Goal: Task Accomplishment & Management: Contribute content

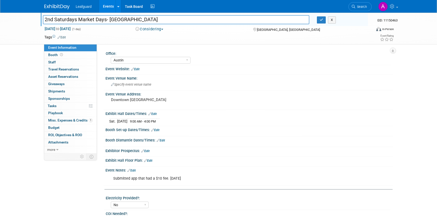
select select "Austin"
select select "No"
select select "Credit Card"
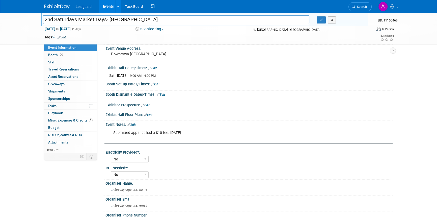
click at [60, 5] on img at bounding box center [56, 6] width 25 height 5
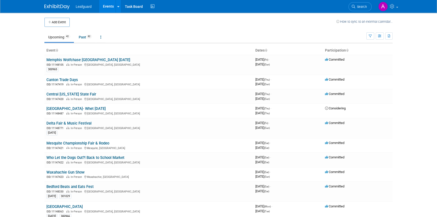
click at [347, 51] on icon at bounding box center [347, 50] width 3 height 3
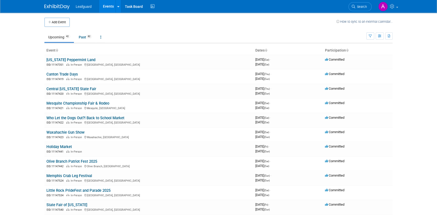
click at [346, 50] on icon at bounding box center [347, 50] width 3 height 3
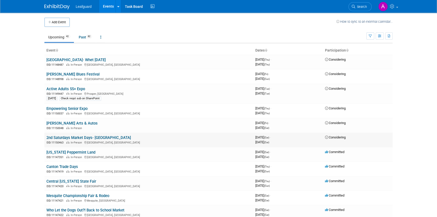
click at [78, 136] on link "2nd Saturdays Market Days- [GEOGRAPHIC_DATA]" at bounding box center [88, 137] width 84 height 5
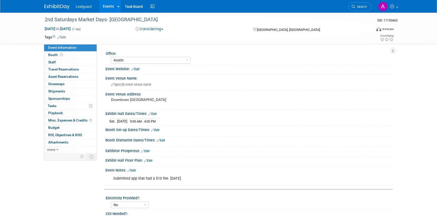
select select "Austin"
select select "No"
select select "Credit Card"
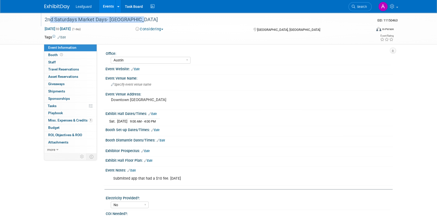
drag, startPoint x: 43, startPoint y: 19, endPoint x: 136, endPoint y: 19, distance: 93.6
click at [136, 19] on div "2nd Saturdays Market Days- [GEOGRAPHIC_DATA]" at bounding box center [203, 19] width 321 height 9
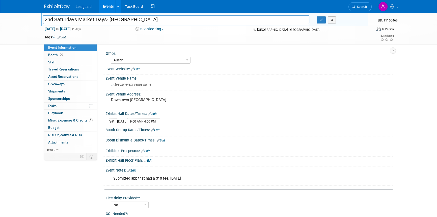
drag, startPoint x: 133, startPoint y: 20, endPoint x: 143, endPoint y: 20, distance: 10.3
click at [143, 20] on input "2nd Saturdays Market Days- [GEOGRAPHIC_DATA]" at bounding box center [176, 19] width 266 height 9
drag, startPoint x: 143, startPoint y: 19, endPoint x: 43, endPoint y: 18, distance: 99.9
click at [43, 18] on input "2nd Saturdays Market Days- [GEOGRAPHIC_DATA]" at bounding box center [176, 19] width 266 height 9
click at [54, 5] on img at bounding box center [56, 6] width 25 height 5
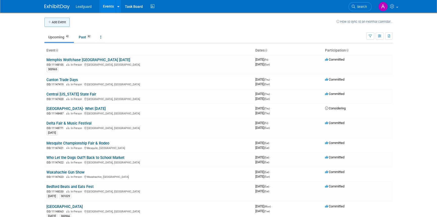
click at [58, 23] on button "Add Event" at bounding box center [56, 22] width 25 height 9
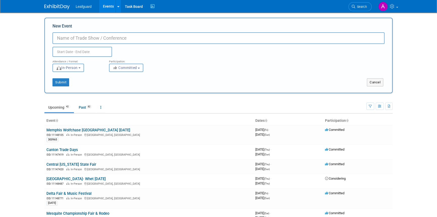
paste input "2nd Saturdays Market Days- [GEOGRAPHIC_DATA]"
type input "2nd Saturdays Market Days- [GEOGRAPHIC_DATA]"
click at [69, 51] on input "text" at bounding box center [82, 52] width 60 height 10
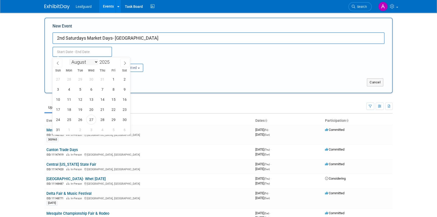
click at [94, 61] on select "January February March April May June July August September October November De…" at bounding box center [83, 62] width 29 height 6
click at [69, 59] on select "January February March April May June July August September October November De…" at bounding box center [83, 62] width 29 height 6
click at [92, 63] on select "January February March April May June July August September October November De…" at bounding box center [83, 62] width 29 height 6
select select "10"
click at [69, 59] on select "January February March April May June July August September October November De…" at bounding box center [83, 62] width 29 height 6
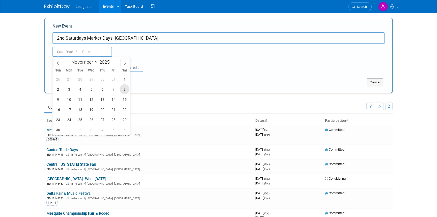
click at [123, 89] on span "8" at bounding box center [125, 89] width 10 height 10
type input "Nov 8, 2025 to Nov 8, 2025"
click at [175, 67] on div "Attendance / Format: <img src="https://www.exhibitday.com/Images/Format-InPerso…" at bounding box center [218, 64] width 339 height 15
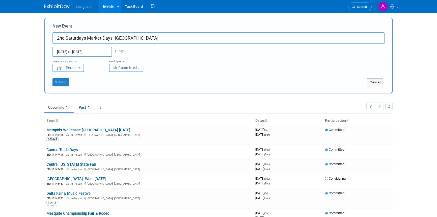
click at [134, 67] on span "Committed" at bounding box center [124, 68] width 24 height 4
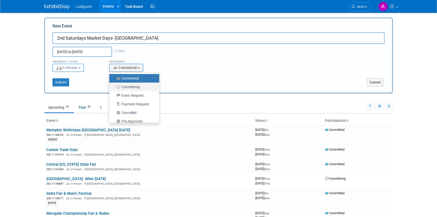
click at [130, 86] on label "Considering" at bounding box center [133, 86] width 42 height 7
click at [114, 86] on input "Considering" at bounding box center [111, 86] width 3 height 3
select select "2"
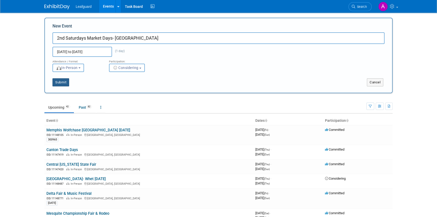
click at [61, 82] on button "Submit" at bounding box center [60, 82] width 17 height 8
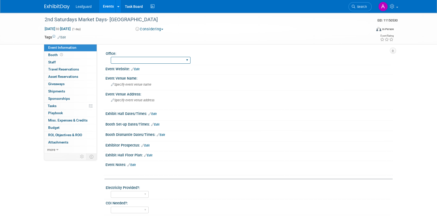
click at [137, 59] on select "Albany Arkansas Austin Birmingham Charlotte Chicago Cleveland Colorado Columbia…" at bounding box center [151, 60] width 80 height 7
select select "Austin"
click at [111, 57] on select "Albany Arkansas Austin Birmingham Charlotte Chicago Cleveland Colorado Columbia…" at bounding box center [151, 60] width 80 height 7
click at [118, 99] on span "Specify event venue address" at bounding box center [132, 100] width 43 height 4
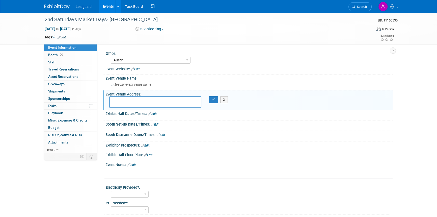
click at [118, 99] on textarea at bounding box center [155, 102] width 92 height 12
type textarea "Downtown Georgetown"
click at [215, 100] on icon "button" at bounding box center [214, 99] width 4 height 3
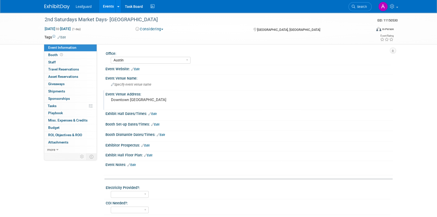
click at [154, 113] on link "Edit" at bounding box center [152, 114] width 8 height 4
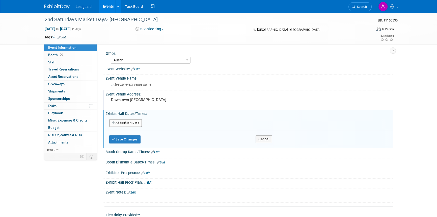
click at [127, 122] on button "Add Another Exhibit Date" at bounding box center [125, 123] width 33 height 8
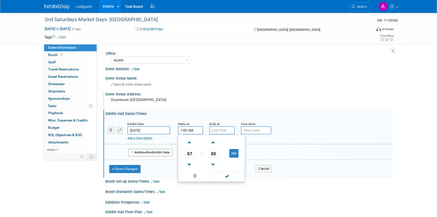
click at [192, 132] on input "7:00 AM" at bounding box center [190, 130] width 25 height 8
click at [189, 142] on span at bounding box center [189, 142] width 9 height 9
type input "9:00 AM"
click at [224, 181] on div "09 : 00 AM 12 01 02 03 04 05 06 07 08 09 10 11 00 05 10 15 20 25 30 35 40 45 50…" at bounding box center [211, 157] width 67 height 47
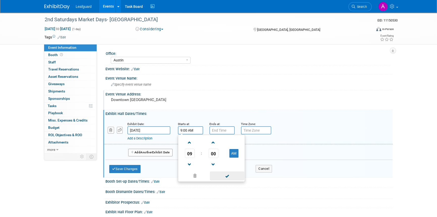
click at [223, 175] on span at bounding box center [227, 175] width 34 height 9
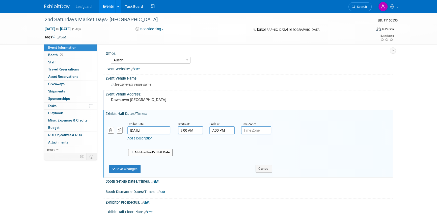
click at [223, 131] on input "7:00 PM" at bounding box center [221, 130] width 25 height 8
click at [221, 166] on span at bounding box center [221, 164] width 9 height 9
type input "4:00 PM"
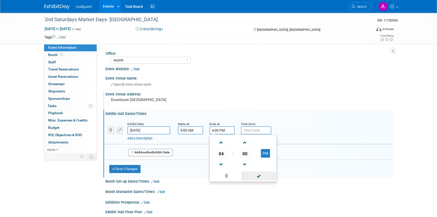
click at [259, 174] on span at bounding box center [258, 175] width 34 height 9
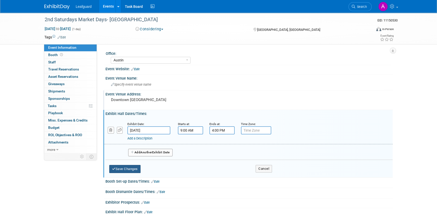
click at [124, 166] on button "Save Changes" at bounding box center [124, 169] width 31 height 8
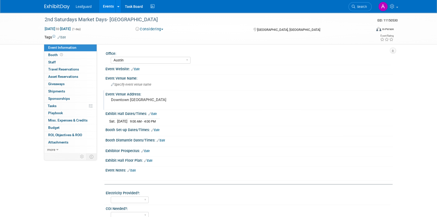
click at [134, 168] on link "Edit" at bounding box center [131, 170] width 8 height 4
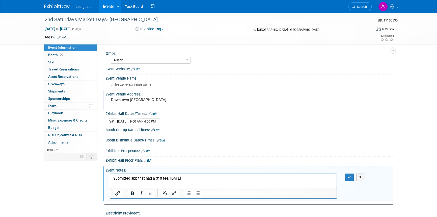
click at [184, 178] on p "Submitted app that had a $10 fee. 8.26.25" at bounding box center [223, 178] width 220 height 5
click at [348, 178] on button "button" at bounding box center [348, 176] width 9 height 7
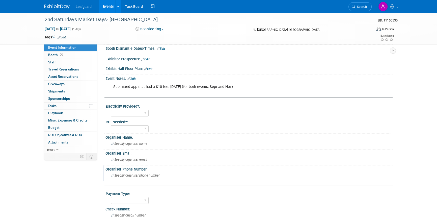
scroll to position [114, 0]
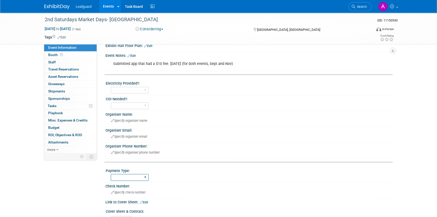
click at [143, 176] on select "Cash/Expense Check Credit Card Free" at bounding box center [130, 177] width 38 height 7
select select "Credit Card"
click at [111, 174] on select "Cash/Expense Check Credit Card Free" at bounding box center [130, 177] width 38 height 7
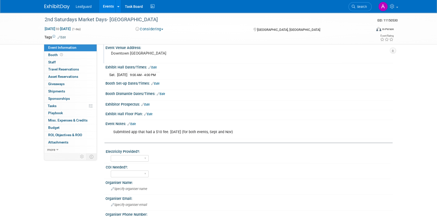
scroll to position [92, 0]
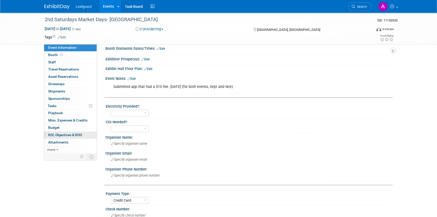
click at [51, 135] on span "ROI, Objectives & ROO 0" at bounding box center [65, 135] width 34 height 4
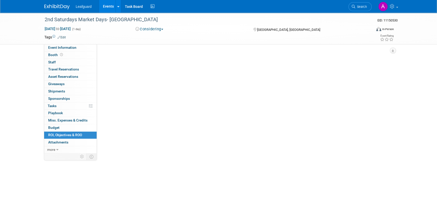
scroll to position [0, 0]
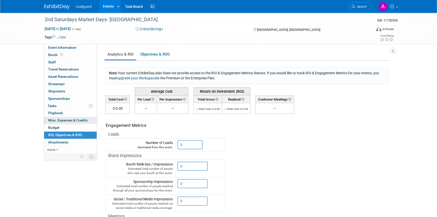
click at [61, 122] on span "Misc. Expenses & Credits 0" at bounding box center [67, 120] width 39 height 4
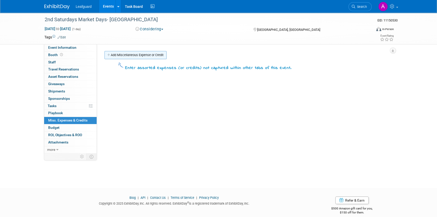
click at [142, 54] on link "Add Miscellaneous Expense or Credit" at bounding box center [135, 55] width 62 height 8
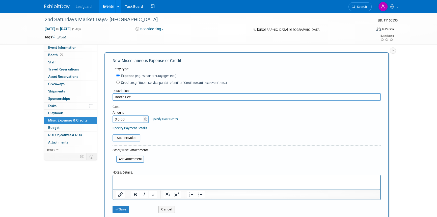
type input "Booth Fee"
click at [121, 118] on input "$ 0.00" at bounding box center [128, 119] width 32 height 8
type input "$ 125.00"
click at [121, 209] on button "Save" at bounding box center [120, 209] width 17 height 7
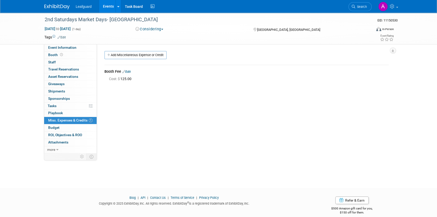
click at [56, 9] on img at bounding box center [56, 6] width 25 height 5
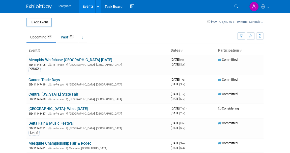
click at [240, 50] on icon at bounding box center [240, 50] width 3 height 3
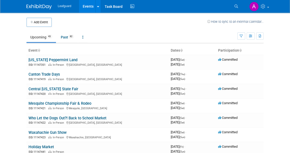
click at [240, 50] on icon at bounding box center [240, 50] width 3 height 3
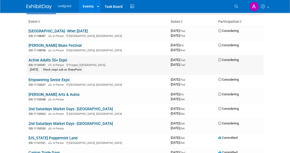
scroll to position [46, 0]
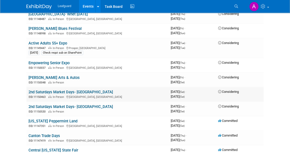
click at [77, 91] on link "2nd Saturdays Market Days- [GEOGRAPHIC_DATA]" at bounding box center [70, 92] width 84 height 5
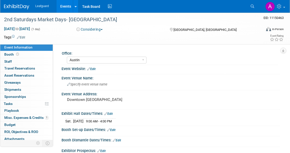
select select "Austin"
select select "No"
select select "Credit Card"
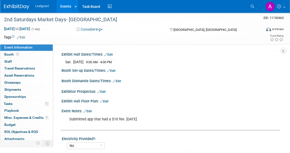
scroll to position [69, 0]
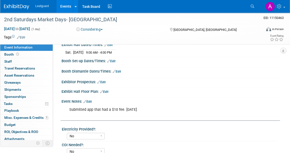
drag, startPoint x: 140, startPoint y: 107, endPoint x: 72, endPoint y: 108, distance: 67.8
click at [67, 108] on div "Submitted app that had a $10 fee. [DATE]" at bounding box center [151, 109] width 170 height 10
drag, startPoint x: 72, startPoint y: 108, endPoint x: 141, endPoint y: 123, distance: 70.0
click at [141, 123] on div "Office: Albany Arkansas Austin Birmingham Charlotte Chicago Cleveland Colorado …" at bounding box center [169, 134] width 216 height 307
drag, startPoint x: 146, startPoint y: 107, endPoint x: 75, endPoint y: 107, distance: 71.4
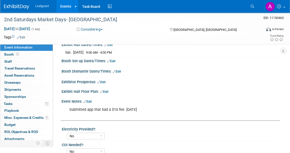
click at [67, 106] on div "Submitted app that had a $10 fee. 8.26.25" at bounding box center [151, 109] width 170 height 10
copy div "Submitted app that had a $10 fee. 8.26.25"
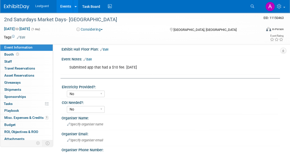
scroll to position [114, 0]
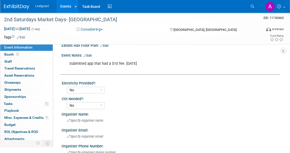
click at [180, 91] on div "Yes No" at bounding box center [172, 89] width 211 height 8
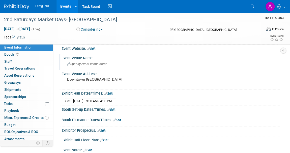
scroll to position [0, 0]
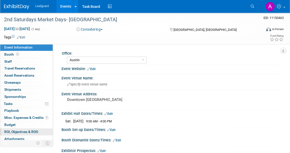
click at [18, 132] on span "ROI, Objectives & ROO 0" at bounding box center [21, 131] width 34 height 4
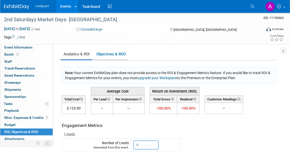
click at [111, 55] on link "Objectives & ROO 0" at bounding box center [110, 54] width 35 height 10
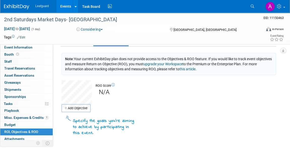
scroll to position [46, 0]
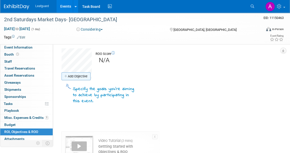
click at [78, 76] on link "Add Objective" at bounding box center [76, 76] width 29 height 8
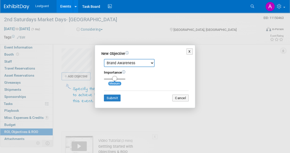
click at [135, 63] on select "Brand Awareness Competition Research Customer Retention Feedback Collection Lea…" at bounding box center [129, 63] width 51 height 8
select select "1"
click at [104, 59] on select "Brand Awareness Competition Research Customer Retention Feedback Collection Lea…" at bounding box center [129, 63] width 51 height 8
drag, startPoint x: 113, startPoint y: 80, endPoint x: 126, endPoint y: 80, distance: 12.4
type input "3"
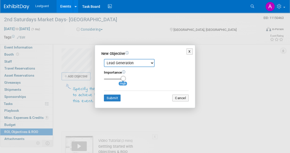
click at [125, 80] on input "range" at bounding box center [114, 79] width 21 height 2
click at [110, 97] on button "Submit" at bounding box center [112, 97] width 17 height 7
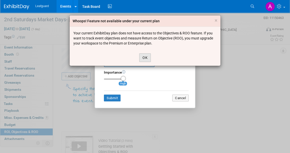
click at [144, 57] on button "OK" at bounding box center [145, 57] width 12 height 9
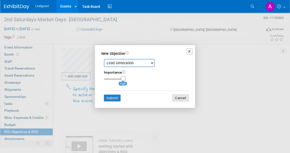
click at [177, 95] on button "Cancel" at bounding box center [180, 97] width 16 height 7
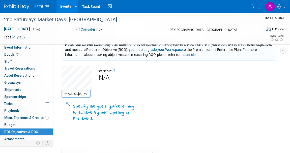
scroll to position [0, 0]
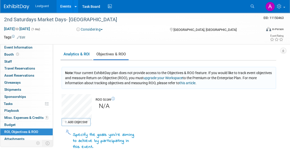
click at [69, 52] on link "Analytics & ROI" at bounding box center [77, 54] width 32 height 10
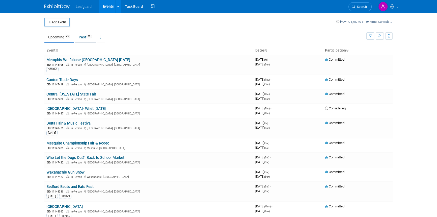
click at [78, 36] on link "Past 82" at bounding box center [85, 37] width 21 height 10
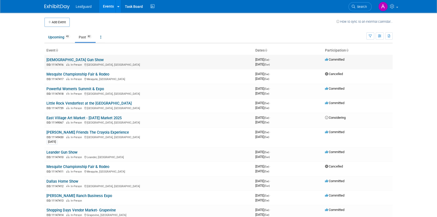
click at [55, 60] on link "[DEMOGRAPHIC_DATA] Gun Show" at bounding box center [74, 59] width 57 height 5
click at [53, 60] on link "[DEMOGRAPHIC_DATA] Gun Show" at bounding box center [74, 59] width 57 height 5
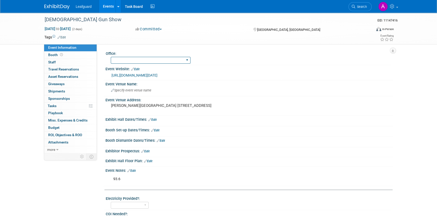
click at [146, 61] on select "Albany Arkansas Austin Birmingham Charlotte Chicago Cleveland Colorado Columbia…" at bounding box center [151, 60] width 80 height 7
select select "Austin"
click at [111, 57] on select "Albany Arkansas Austin Birmingham Charlotte Chicago Cleveland Colorado Columbia…" at bounding box center [151, 60] width 80 height 7
click at [53, 133] on span "ROI, Objectives & ROO 0" at bounding box center [65, 135] width 34 height 4
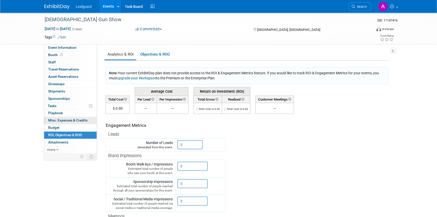
click at [62, 120] on span "Misc. Expenses & Credits 0" at bounding box center [67, 120] width 39 height 4
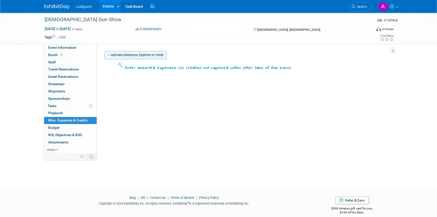
click at [130, 54] on link "Add Miscellaneous Expense or Credit" at bounding box center [135, 55] width 62 height 8
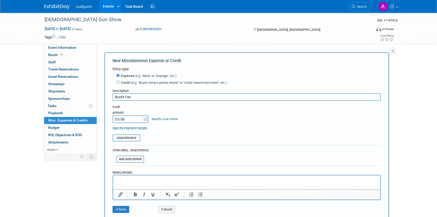
type input "Booth Fee"
click at [133, 121] on input "$ 0.00" at bounding box center [128, 119] width 32 height 8
type input "$ 93.60"
click at [117, 207] on icon "submit" at bounding box center [117, 208] width 4 height 3
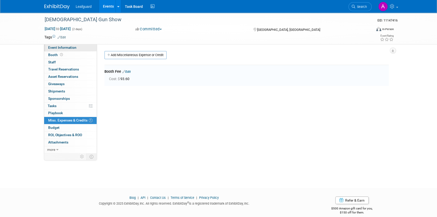
click at [60, 48] on span "Event Information" at bounding box center [62, 47] width 28 height 4
select select "Austin"
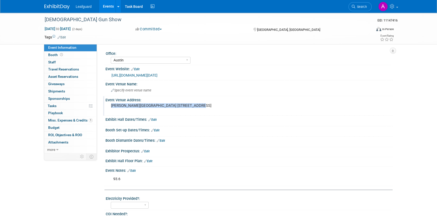
drag, startPoint x: 189, startPoint y: 110, endPoint x: 111, endPoint y: 109, distance: 78.4
click at [111, 108] on pre "Frank W. Mayborn Civic and Convention Center 3303 N. 3rd Street Temple, TX 76501" at bounding box center [165, 105] width 108 height 5
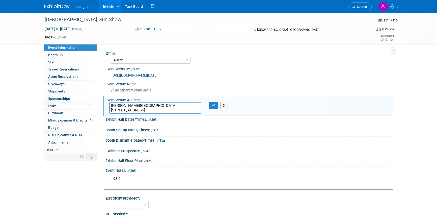
click at [110, 109] on textarea "Frank W. Mayborn Civic and Convention Center 3303 N. 3rd Street Temple, TX 76501" at bounding box center [155, 108] width 92 height 12
drag, startPoint x: 110, startPoint y: 109, endPoint x: 182, endPoint y: 110, distance: 71.4
click at [182, 110] on textarea "Frank W. Mayborn Civic and Convention Center 3303 N. 3rd Street Temple, TX 76501" at bounding box center [155, 108] width 92 height 12
type textarea "[STREET_ADDRESS]"
click at [215, 108] on button "button" at bounding box center [213, 105] width 9 height 7
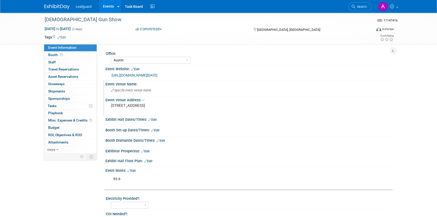
click at [136, 92] on span "Specify event venue name" at bounding box center [131, 90] width 40 height 4
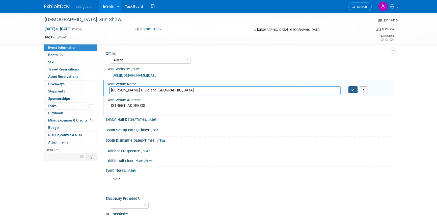
type input "[PERSON_NAME] Civic and [GEOGRAPHIC_DATA]"
click at [350, 93] on button "button" at bounding box center [352, 89] width 9 height 7
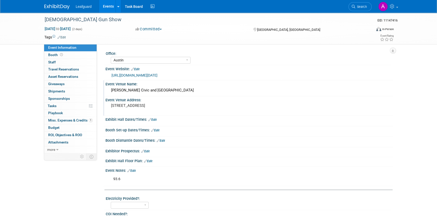
click at [155, 121] on link "Edit" at bounding box center [152, 120] width 8 height 4
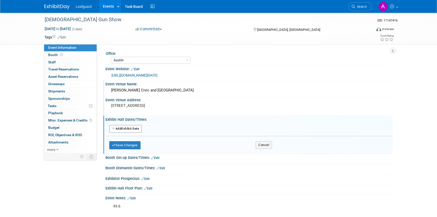
click at [130, 132] on button "Add Another Exhibit Date" at bounding box center [125, 129] width 33 height 8
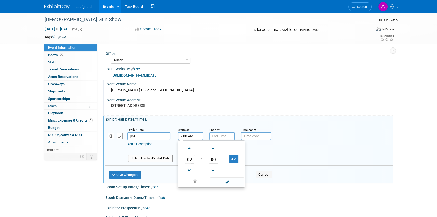
click at [184, 140] on input "7:00 AM" at bounding box center [190, 136] width 25 height 8
click at [186, 150] on span at bounding box center [189, 148] width 9 height 9
type input "9:00 AM"
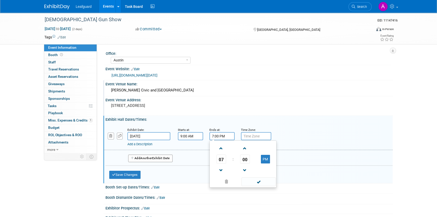
click at [224, 140] on input "7:00 PM" at bounding box center [221, 136] width 25 height 8
click at [220, 174] on span at bounding box center [221, 170] width 9 height 9
type input "5:00 PM"
click at [256, 186] on span at bounding box center [258, 181] width 34 height 9
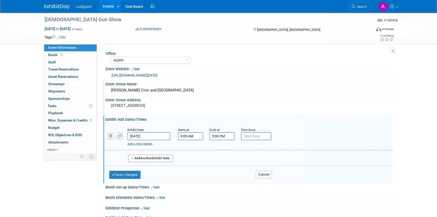
click at [144, 160] on span "Another" at bounding box center [146, 158] width 12 height 4
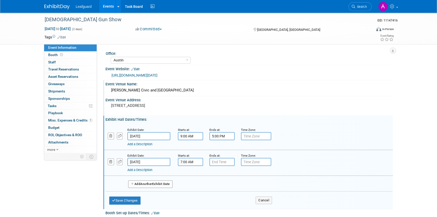
click at [189, 166] on input "7:00 AM" at bounding box center [190, 162] width 25 height 8
click at [189, 178] on span at bounding box center [189, 173] width 9 height 9
type input "10:00 AM"
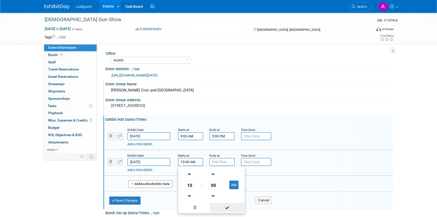
click at [233, 210] on span at bounding box center [227, 207] width 34 height 9
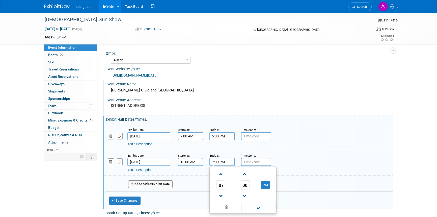
click at [217, 166] on input "7:00 PM" at bounding box center [221, 162] width 25 height 8
click at [221, 199] on span at bounding box center [221, 195] width 9 height 9
type input "4:00 PM"
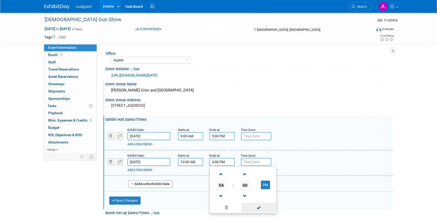
click at [252, 209] on span at bounding box center [258, 207] width 34 height 9
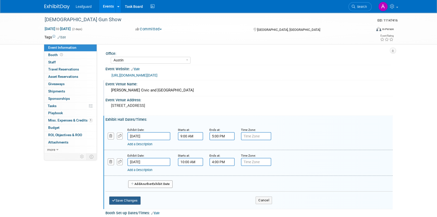
click at [131, 203] on button "Save Changes" at bounding box center [124, 200] width 31 height 8
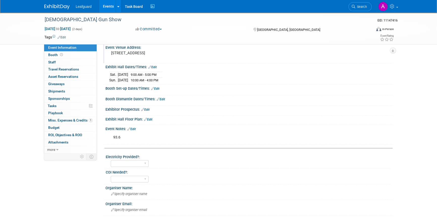
scroll to position [69, 0]
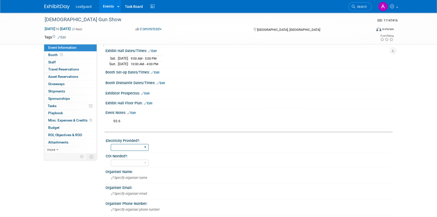
click at [127, 151] on select "Yes No" at bounding box center [130, 147] width 38 height 7
select select "No"
click at [111, 148] on select "Yes No" at bounding box center [130, 147] width 38 height 7
click at [118, 166] on select "Yes No" at bounding box center [130, 162] width 38 height 7
select select "No"
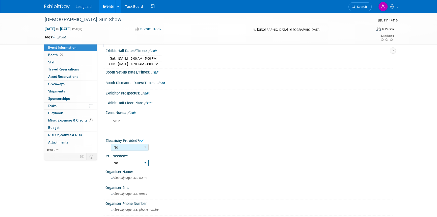
click at [111, 163] on select "Yes No" at bounding box center [130, 162] width 38 height 7
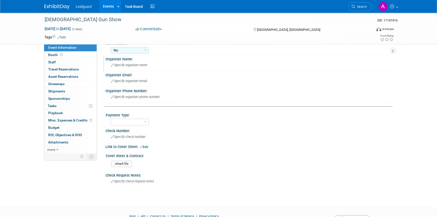
scroll to position [183, 0]
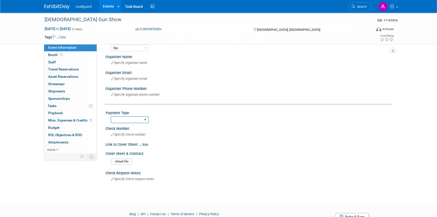
click at [125, 123] on select "Cash/Expense Check Credit Card Free" at bounding box center [130, 119] width 38 height 7
select select "Credit Card"
click at [111, 120] on select "Cash/Expense Check Credit Card Free" at bounding box center [130, 119] width 38 height 7
click at [64, 117] on link "1 Misc. Expenses & Credits 1" at bounding box center [70, 120] width 52 height 7
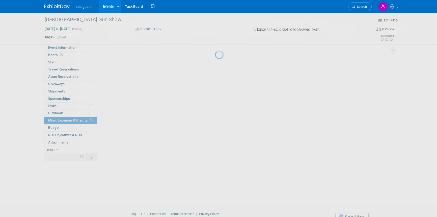
scroll to position [0, 0]
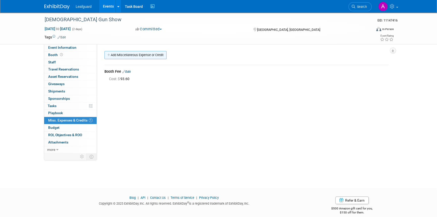
click at [120, 55] on link "Add Miscellaneous Expense or Credit" at bounding box center [135, 55] width 62 height 8
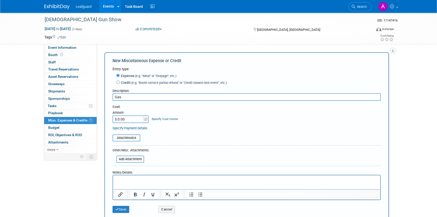
type input "Gas"
click at [128, 121] on input "$ 0.00" at bounding box center [128, 119] width 32 height 8
type input "$ 60.34"
click at [133, 182] on html at bounding box center [246, 178] width 267 height 7
click at [124, 207] on button "Save" at bounding box center [120, 209] width 17 height 7
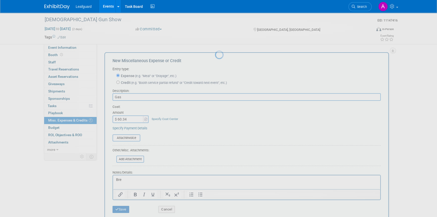
scroll to position [6, 0]
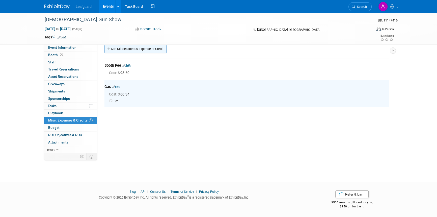
click at [119, 48] on link "Add Miscellaneous Expense or Credit" at bounding box center [135, 49] width 62 height 8
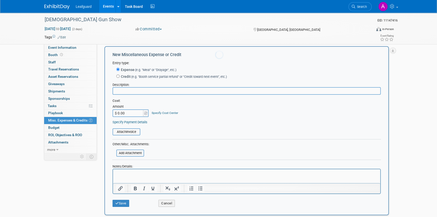
scroll to position [0, 0]
type input "Gas"
click at [123, 113] on input "$ 0.00" at bounding box center [128, 113] width 32 height 8
type input "$ 131.60"
click at [127, 174] on p "Rich Text Area. Press ALT-0 for help." at bounding box center [246, 173] width 261 height 5
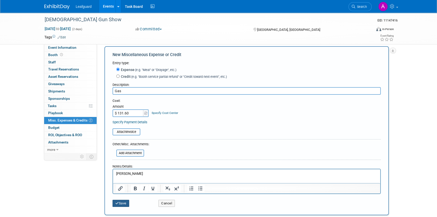
click at [117, 202] on icon "submit" at bounding box center [117, 202] width 4 height 3
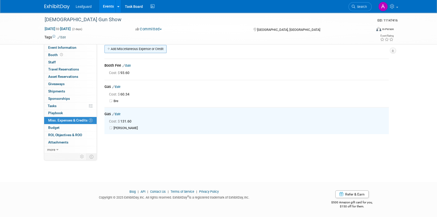
click at [129, 50] on link "Add Miscellaneous Expense or Credit" at bounding box center [135, 49] width 62 height 8
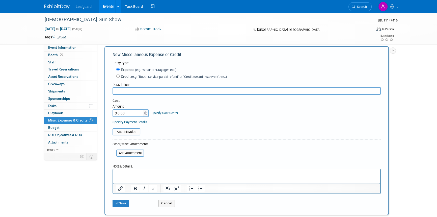
click at [126, 90] on input "text" at bounding box center [246, 91] width 268 height 8
drag, startPoint x: 126, startPoint y: 85, endPoint x: 118, endPoint y: 88, distance: 8.9
click at [116, 88] on div "Description: Adi" at bounding box center [246, 87] width 268 height 14
drag, startPoint x: 121, startPoint y: 90, endPoint x: 114, endPoint y: 90, distance: 6.8
click at [114, 90] on input "Adi" at bounding box center [246, 91] width 268 height 8
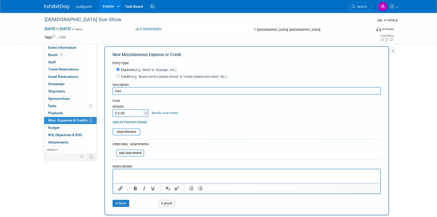
type input "Gas"
click at [129, 111] on input "$ 0.00" at bounding box center [128, 113] width 32 height 8
type input "$ 72.80"
click at [126, 176] on html at bounding box center [246, 172] width 267 height 7
click at [116, 202] on icon "submit" at bounding box center [117, 202] width 4 height 3
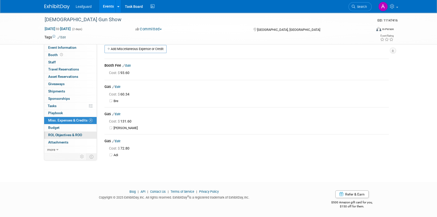
click at [73, 133] on span "ROI, Objectives & ROO 0" at bounding box center [65, 135] width 34 height 4
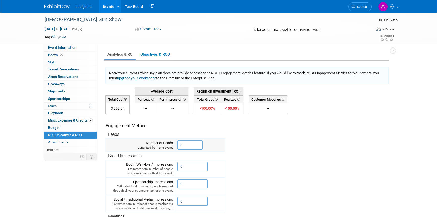
click at [185, 144] on input "0" at bounding box center [189, 144] width 25 height 9
drag, startPoint x: 185, startPoint y: 144, endPoint x: 171, endPoint y: 144, distance: 13.9
click at [171, 144] on tr "Number of Leads Generated from this event. 0" at bounding box center [165, 144] width 119 height 13
click at [186, 145] on input "0" at bounding box center [189, 144] width 25 height 9
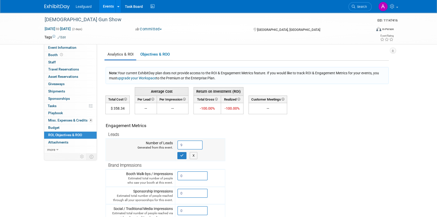
click at [173, 153] on td "Number of Leads Generated from this event." at bounding box center [140, 149] width 69 height 22
click at [181, 153] on button "button" at bounding box center [181, 155] width 9 height 7
type input "0"
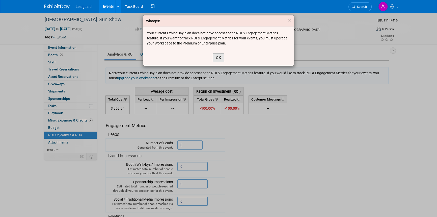
click at [213, 58] on button "OK" at bounding box center [219, 57] width 12 height 9
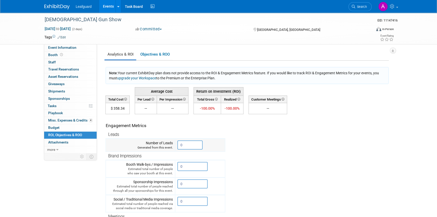
click at [184, 146] on input "0" at bounding box center [189, 144] width 25 height 9
drag, startPoint x: 182, startPoint y: 144, endPoint x: 175, endPoint y: 144, distance: 7.1
click at [175, 144] on td "0 X" at bounding box center [200, 144] width 50 height 13
click at [143, 51] on link "Objectives & ROO 0" at bounding box center [154, 54] width 35 height 10
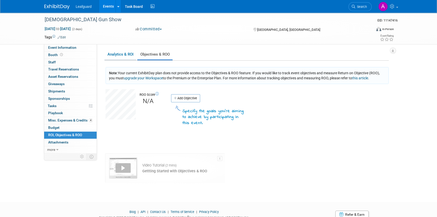
click at [112, 53] on link "Analytics & ROI" at bounding box center [120, 54] width 32 height 10
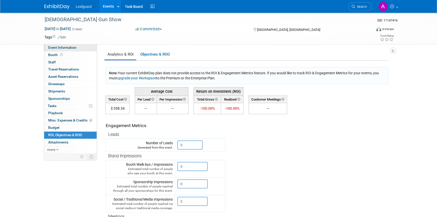
click at [55, 46] on span "Event Information" at bounding box center [62, 47] width 28 height 4
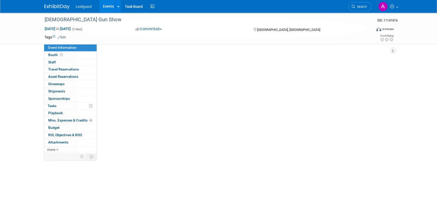
select select "Austin"
select select "No"
select select "Credit Card"
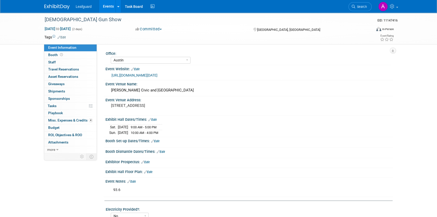
click at [134, 183] on link "Edit" at bounding box center [131, 182] width 8 height 4
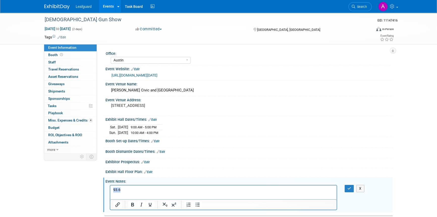
drag, startPoint x: 123, startPoint y: 188, endPoint x: 102, endPoint y: 188, distance: 20.7
click at [110, 188] on html "93.6" at bounding box center [223, 188] width 226 height 7
click at [348, 190] on icon "button" at bounding box center [349, 188] width 4 height 4
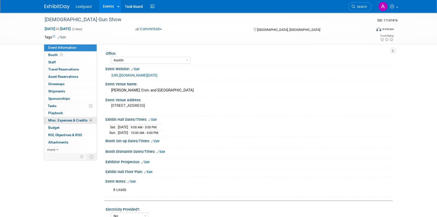
click at [55, 119] on span "Misc. Expenses & Credits 4" at bounding box center [70, 120] width 44 height 4
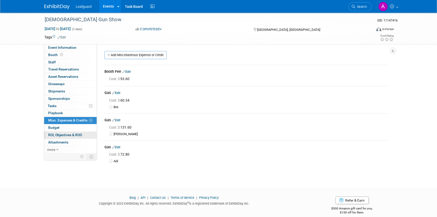
click at [57, 135] on span "ROI, Objectives & ROO 0" at bounding box center [65, 135] width 34 height 4
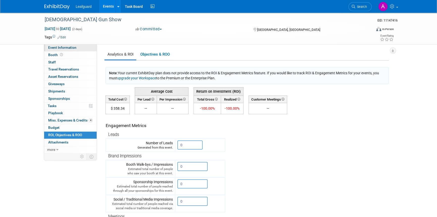
click at [60, 45] on link "Event Information" at bounding box center [70, 47] width 52 height 7
select select "Austin"
select select "No"
select select "Credit Card"
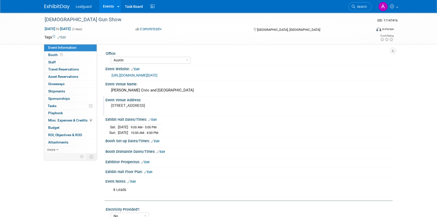
drag, startPoint x: 174, startPoint y: 111, endPoint x: 110, endPoint y: 110, distance: 63.3
click at [110, 110] on div "3303 N. 3rd Street Temple, TX 76501" at bounding box center [165, 108] width 112 height 12
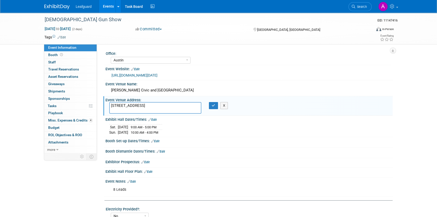
click at [113, 110] on textarea "3303 N. 3rd Street Temple, TX 76501" at bounding box center [155, 108] width 92 height 12
click at [61, 120] on span "Misc. Expenses & Credits 4" at bounding box center [70, 120] width 44 height 4
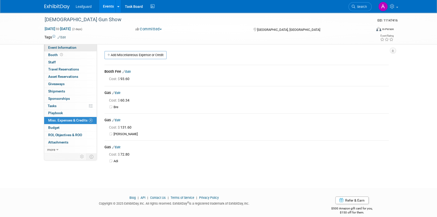
click at [55, 47] on span "Event Information" at bounding box center [62, 47] width 28 height 4
select select "Austin"
select select "No"
select select "Credit Card"
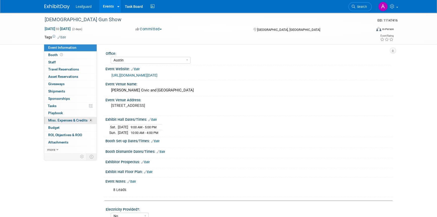
click at [61, 121] on span "Misc. Expenses & Credits 4" at bounding box center [70, 120] width 44 height 4
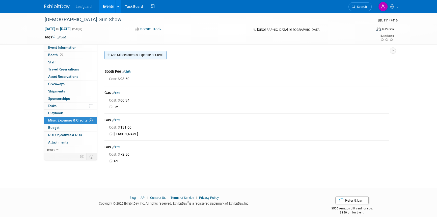
click at [128, 56] on link "Add Miscellaneous Expense or Credit" at bounding box center [135, 55] width 62 height 8
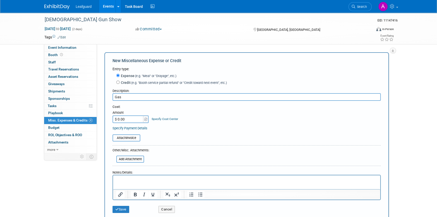
type input "Gas"
click at [118, 118] on input "$ 0.00" at bounding box center [128, 119] width 32 height 8
type input "$ 221.20"
click at [128, 182] on html at bounding box center [246, 178] width 267 height 7
click at [119, 208] on button "Save" at bounding box center [120, 209] width 17 height 7
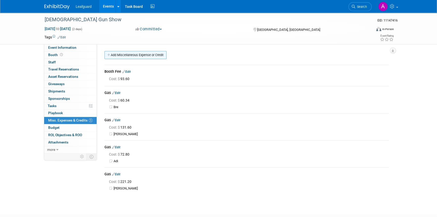
click at [120, 55] on link "Add Miscellaneous Expense or Credit" at bounding box center [135, 55] width 62 height 8
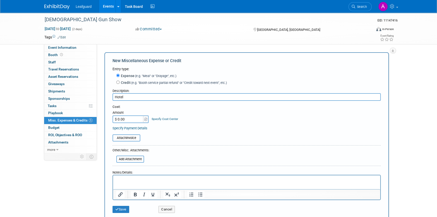
type input "Hotel"
click at [118, 119] on input "$ 0.00" at bounding box center [128, 119] width 32 height 8
type input "$ 155.66"
click at [131, 181] on p "Rich Text Area. Press ALT-0 for help." at bounding box center [246, 179] width 261 height 5
click at [121, 207] on button "Save" at bounding box center [120, 209] width 17 height 7
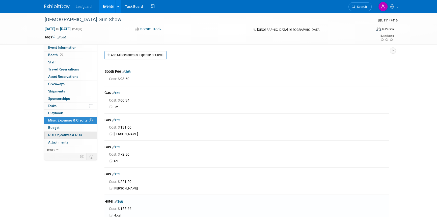
click at [56, 133] on span "ROI, Objectives & ROO 0" at bounding box center [65, 135] width 34 height 4
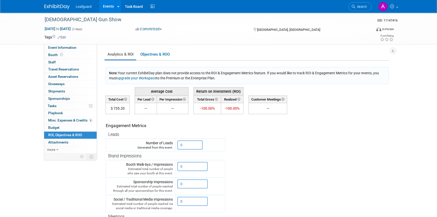
click at [51, 7] on img at bounding box center [56, 6] width 25 height 5
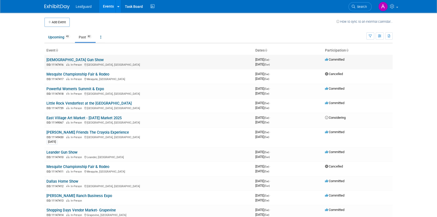
click at [71, 58] on link "[DEMOGRAPHIC_DATA] Gun Show" at bounding box center [74, 59] width 57 height 5
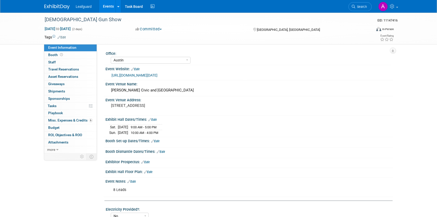
select select "Austin"
select select "No"
select select "Credit Card"
click at [390, 39] on icon at bounding box center [391, 40] width 5 height 4
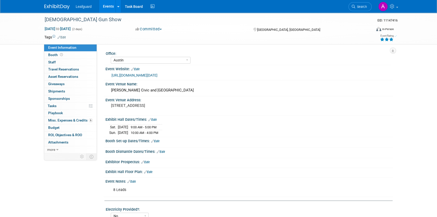
click at [48, 6] on img at bounding box center [56, 6] width 25 height 5
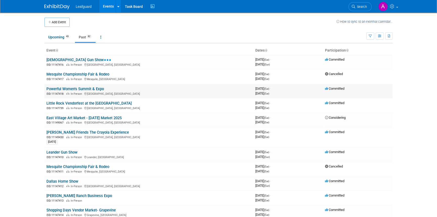
click at [61, 89] on link "Powerful Women's Summit & Expo" at bounding box center [74, 88] width 57 height 5
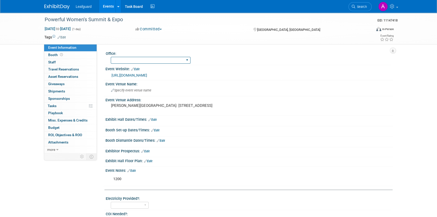
click at [131, 61] on select "Albany Arkansas Austin Birmingham Charlotte Chicago Cleveland Colorado Columbia…" at bounding box center [151, 60] width 80 height 7
select select "Dallas"
click at [111, 57] on select "Albany Arkansas Austin Birmingham Charlotte Chicago Cleveland Colorado Columbia…" at bounding box center [151, 60] width 80 height 7
click at [64, 134] on span "ROI, Objectives & ROO 0" at bounding box center [65, 135] width 34 height 4
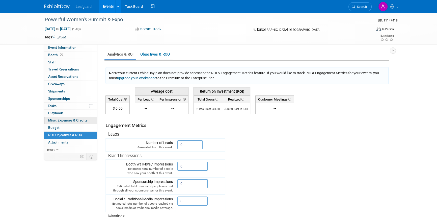
click at [69, 117] on link "0 Misc. Expenses & Credits 0" at bounding box center [70, 120] width 52 height 7
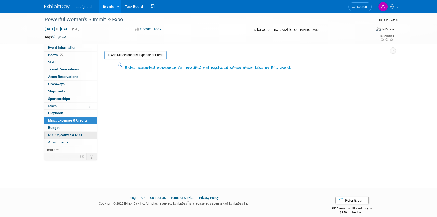
click at [67, 136] on span "ROI, Objectives & ROO 0" at bounding box center [65, 135] width 34 height 4
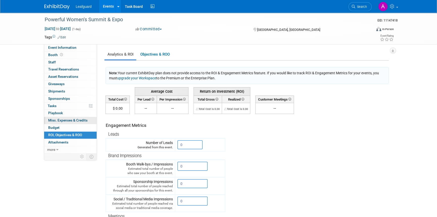
click at [64, 119] on span "Misc. Expenses & Credits 0" at bounding box center [67, 120] width 39 height 4
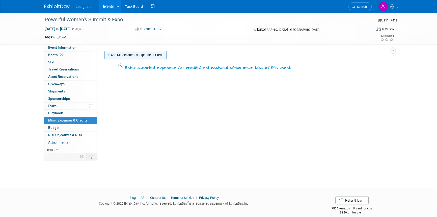
click at [120, 56] on link "Add Miscellaneous Expense or Credit" at bounding box center [135, 55] width 62 height 8
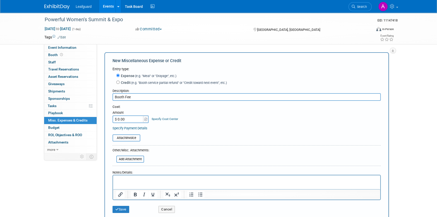
type input "Booth Fee"
click at [130, 120] on input "$ 0.00" at bounding box center [128, 119] width 32 height 8
type input "$ 1,200.00"
click at [120, 209] on button "Save" at bounding box center [120, 209] width 17 height 7
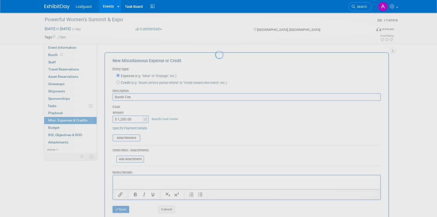
scroll to position [6, 0]
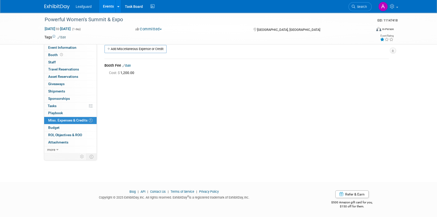
click at [381, 40] on icon at bounding box center [382, 40] width 5 height 4
click at [131, 48] on link "Add Miscellaneous Expense or Credit" at bounding box center [135, 49] width 62 height 8
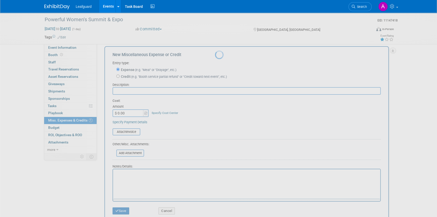
scroll to position [0, 0]
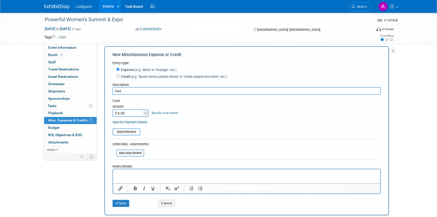
type input "Gas"
click at [121, 113] on input "$ 0.00" at bounding box center [128, 113] width 32 height 8
type input "$ 36.40"
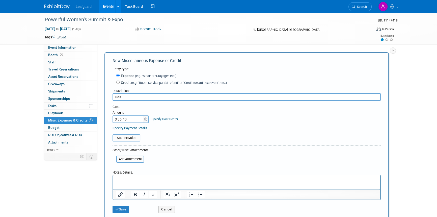
click at [127, 179] on p "Rich Text Area. Press ALT-0 for help." at bounding box center [246, 179] width 261 height 5
click at [125, 208] on button "Save" at bounding box center [120, 209] width 17 height 7
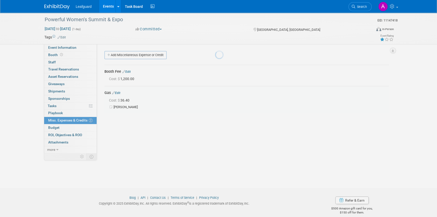
scroll to position [6, 0]
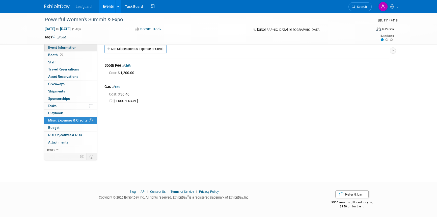
click at [58, 48] on span "Event Information" at bounding box center [62, 47] width 28 height 4
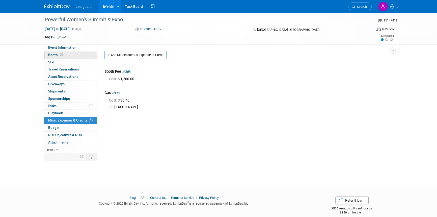
select select "[GEOGRAPHIC_DATA]"
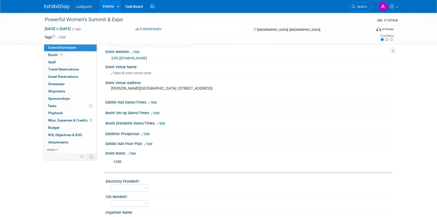
scroll to position [46, 0]
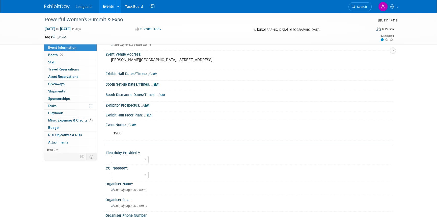
click at [134, 127] on link "Edit" at bounding box center [131, 125] width 8 height 4
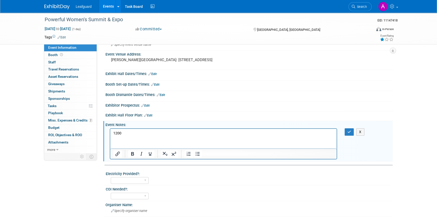
scroll to position [0, 0]
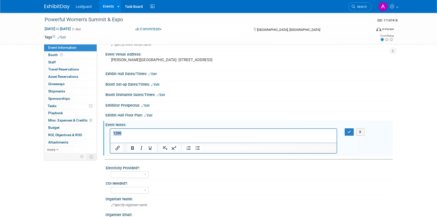
drag, startPoint x: 126, startPoint y: 133, endPoint x: 205, endPoint y: 267, distance: 155.3
click at [110, 134] on html "1200" at bounding box center [223, 131] width 226 height 7
click at [346, 135] on button "button" at bounding box center [348, 131] width 9 height 7
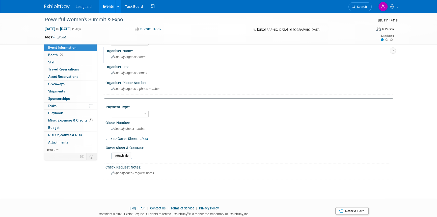
scroll to position [204, 0]
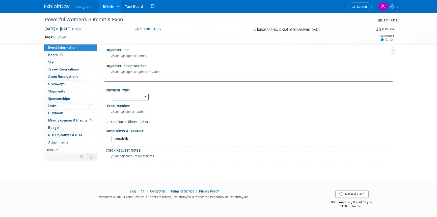
click at [126, 98] on select "Cash/Expense Check Credit Card Free" at bounding box center [130, 97] width 38 height 7
click at [195, 104] on div "Check Number:" at bounding box center [248, 105] width 287 height 6
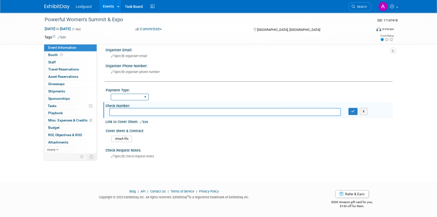
click at [138, 98] on select "Cash/Expense Check Credit Card Free" at bounding box center [130, 97] width 38 height 7
select select "Credit Card"
click at [111, 94] on select "Cash/Expense Check Credit Card Free" at bounding box center [130, 97] width 38 height 7
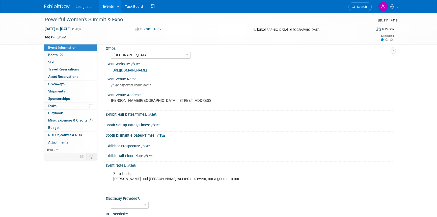
scroll to position [0, 0]
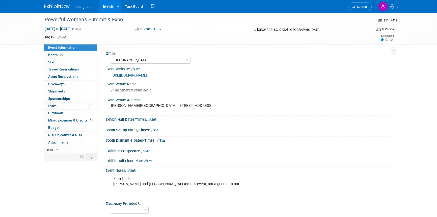
click at [51, 6] on img at bounding box center [56, 6] width 25 height 5
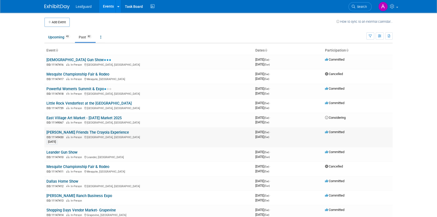
click at [72, 130] on link "[PERSON_NAME] Friends The Crayola Experience" at bounding box center [87, 132] width 82 height 5
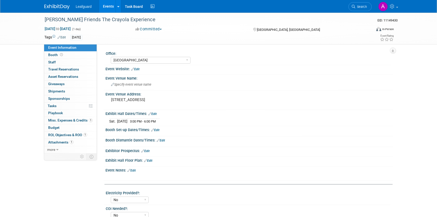
select select "[GEOGRAPHIC_DATA]"
select select "No"
select select "Check"
click at [390, 40] on icon at bounding box center [391, 40] width 5 height 4
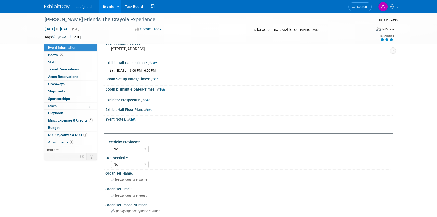
scroll to position [46, 0]
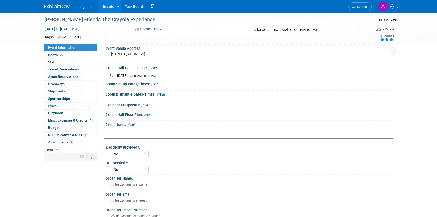
click at [134, 123] on link "Edit" at bounding box center [131, 125] width 8 height 4
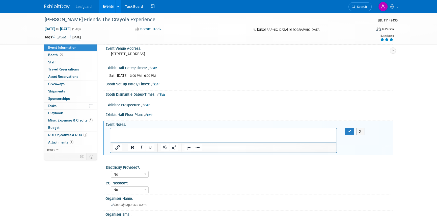
scroll to position [0, 0]
click at [125, 133] on p "Rich Text Area. Press ALT-0 for help." at bounding box center [223, 132] width 220 height 5
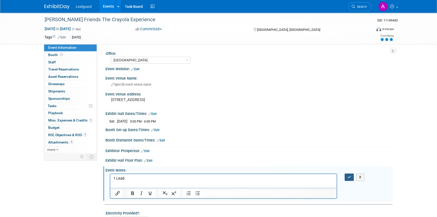
click at [348, 175] on icon "button" at bounding box center [349, 177] width 4 height 4
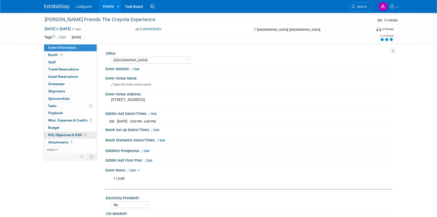
click at [68, 133] on span "ROI, Objectives & ROO 1" at bounding box center [67, 135] width 39 height 4
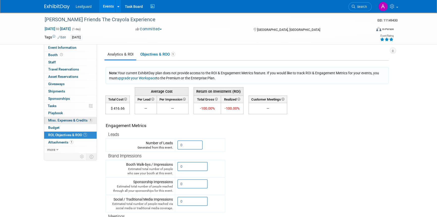
click at [66, 121] on span "Misc. Expenses & Credits 1" at bounding box center [70, 120] width 44 height 4
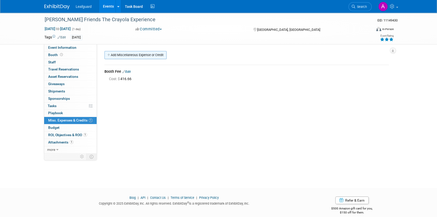
click at [120, 54] on link "Add Miscellaneous Expense or Credit" at bounding box center [135, 55] width 62 height 8
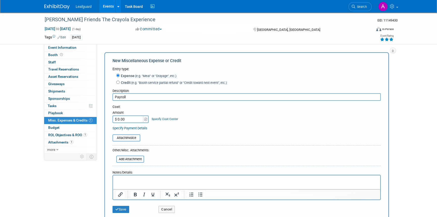
type input "Payroll"
click at [119, 118] on input "$ 0.00" at bounding box center [128, 119] width 32 height 8
type input "$ 54.00"
click at [125, 207] on button "Save" at bounding box center [120, 209] width 17 height 7
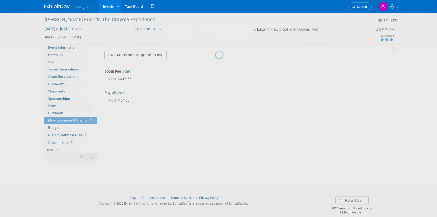
scroll to position [6, 0]
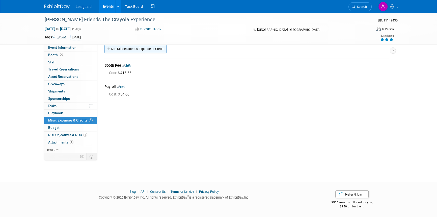
click at [119, 47] on link "Add Miscellaneous Expense or Credit" at bounding box center [135, 49] width 62 height 8
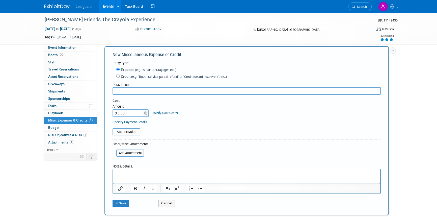
scroll to position [0, 0]
type input "Gas"
click at [125, 174] on p "Rich Text Area. Press ALT-0 for help." at bounding box center [246, 173] width 261 height 5
type input "$ 33.60"
click at [118, 202] on icon "submit" at bounding box center [117, 202] width 4 height 3
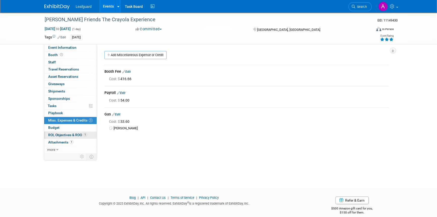
click at [56, 133] on span "ROI, Objectives & ROO 1" at bounding box center [67, 135] width 39 height 4
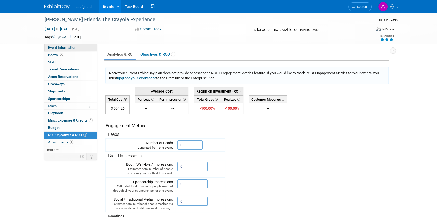
click at [60, 47] on span "Event Information" at bounding box center [62, 47] width 28 height 4
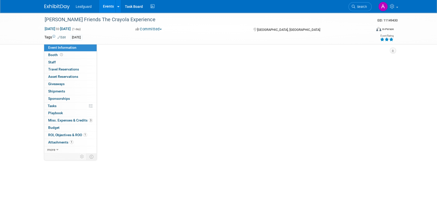
select select "[GEOGRAPHIC_DATA]"
select select "No"
select select "Check"
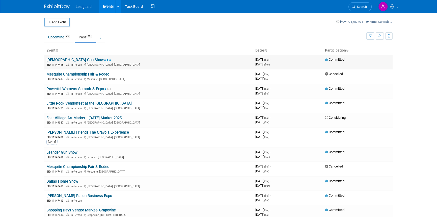
click at [67, 58] on link "[DEMOGRAPHIC_DATA] Gun Show" at bounding box center [78, 59] width 65 height 5
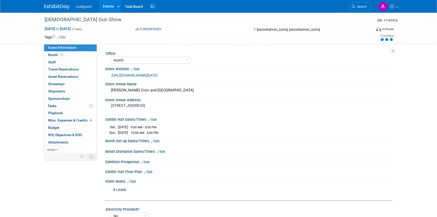
select select "Austin"
select select "No"
select select "Credit Card"
click at [70, 119] on span "Misc. Expenses & Credits 6" at bounding box center [70, 120] width 44 height 4
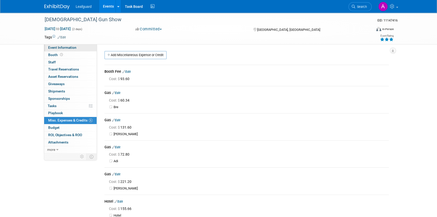
click at [72, 45] on link "Event Information" at bounding box center [70, 47] width 52 height 7
select select "Austin"
select select "No"
select select "Credit Card"
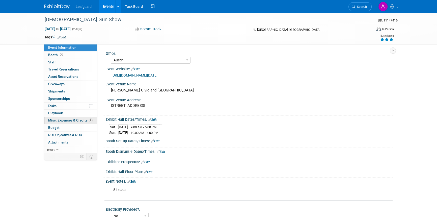
click at [73, 121] on span "Misc. Expenses & Credits 6" at bounding box center [70, 120] width 44 height 4
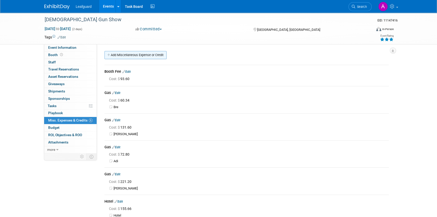
click at [131, 55] on link "Add Miscellaneous Expense or Credit" at bounding box center [135, 55] width 62 height 8
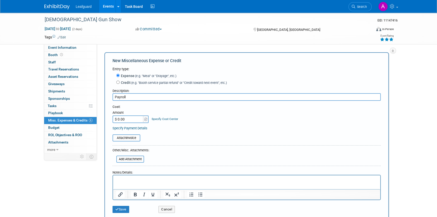
type input "Payroll"
click at [118, 119] on input "$ 0.00" at bounding box center [128, 119] width 32 height 8
type input "$ 342.00"
click at [134, 177] on p "Rich Text Area. Press ALT-0 for help." at bounding box center [246, 179] width 261 height 5
click at [115, 210] on button "Save" at bounding box center [120, 209] width 17 height 7
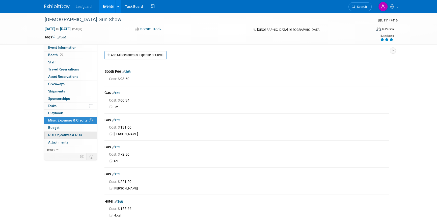
click at [61, 134] on span "ROI, Objectives & ROO 0" at bounding box center [65, 135] width 34 height 4
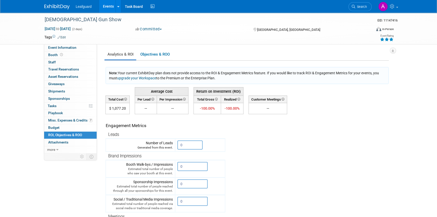
click at [63, 5] on img at bounding box center [56, 6] width 25 height 5
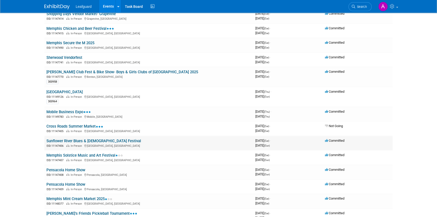
scroll to position [206, 0]
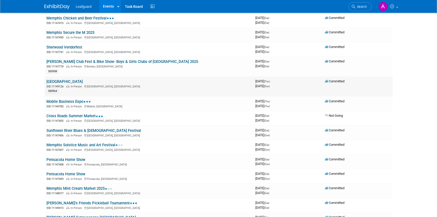
click at [71, 79] on link "[GEOGRAPHIC_DATA]" at bounding box center [64, 81] width 36 height 5
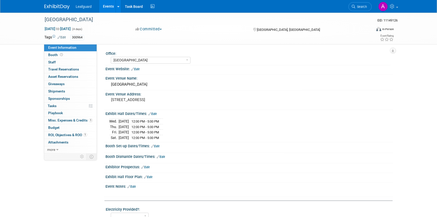
select select "[GEOGRAPHIC_DATA]"
select select "Check"
drag, startPoint x: 96, startPoint y: 19, endPoint x: 41, endPoint y: 19, distance: 55.2
click at [41, 19] on div "[GEOGRAPHIC_DATA]" at bounding box center [204, 20] width 327 height 14
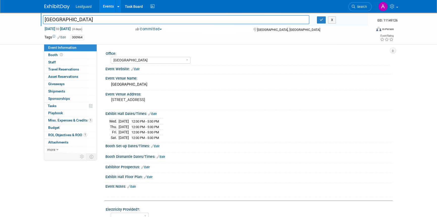
drag, startPoint x: 101, startPoint y: 20, endPoint x: 28, endPoint y: 21, distance: 72.6
click at [28, 21] on div "Broadway Square Mall Broadway Square Mall X EID: 11149126 Aug 14, 2025 to Aug 1…" at bounding box center [218, 29] width 437 height 32
click at [50, 5] on img at bounding box center [56, 6] width 25 height 5
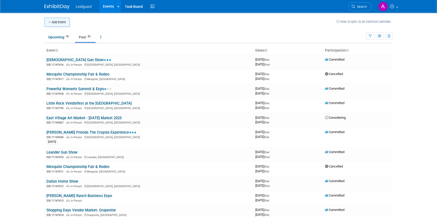
click at [53, 20] on button "Add Event" at bounding box center [56, 22] width 25 height 9
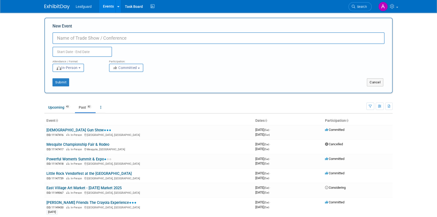
click at [63, 39] on input "New Event" at bounding box center [218, 38] width 332 height 12
paste input "[GEOGRAPHIC_DATA]"
type input "[GEOGRAPHIC_DATA]"
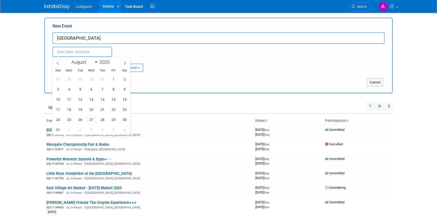
click at [78, 51] on input "text" at bounding box center [82, 52] width 60 height 10
click at [92, 118] on span "27" at bounding box center [91, 119] width 10 height 10
click at [92, 108] on span "20" at bounding box center [91, 109] width 10 height 10
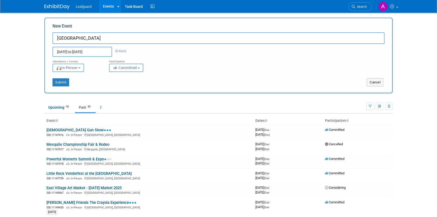
click at [81, 52] on input "Aug 20, 2025 to Aug 27, 2025" at bounding box center [82, 52] width 60 height 10
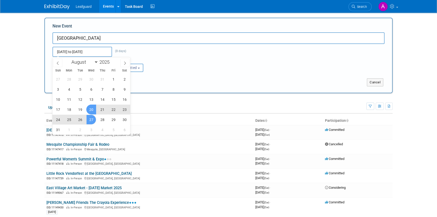
click at [101, 108] on span "21" at bounding box center [102, 109] width 10 height 10
click at [58, 119] on span "24" at bounding box center [58, 119] width 10 height 10
type input "Aug 21, 2025 to Aug 24, 2025"
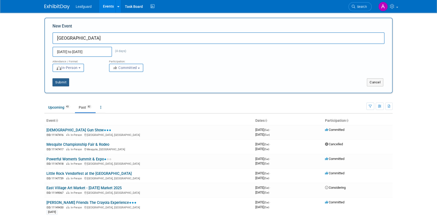
click at [59, 83] on button "Submit" at bounding box center [60, 82] width 17 height 8
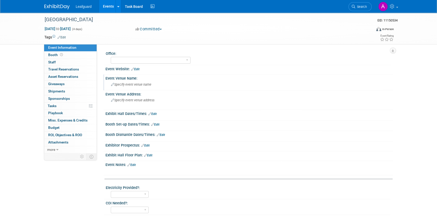
click at [143, 78] on div "Event Venue Name:" at bounding box center [248, 77] width 287 height 6
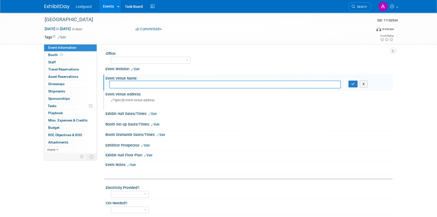
click at [146, 98] on div "Specify event venue address" at bounding box center [165, 102] width 112 height 12
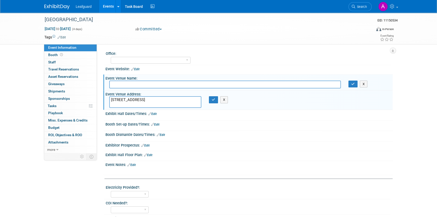
type textarea "[STREET_ADDRESS]"
click at [124, 84] on input "text" at bounding box center [224, 84] width 231 height 8
type input "[GEOGRAPHIC_DATA]"
click at [214, 98] on icon "button" at bounding box center [214, 99] width 4 height 3
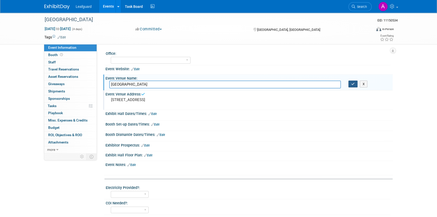
drag, startPoint x: 352, startPoint y: 84, endPoint x: 345, endPoint y: 84, distance: 6.8
click at [352, 84] on icon "button" at bounding box center [353, 83] width 4 height 3
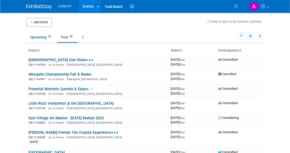
click at [62, 38] on link "Past 83" at bounding box center [67, 37] width 21 height 10
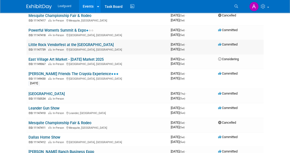
scroll to position [69, 0]
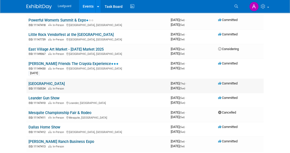
click at [55, 84] on link "[GEOGRAPHIC_DATA]" at bounding box center [46, 83] width 36 height 5
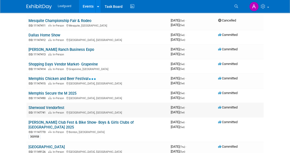
scroll to position [183, 0]
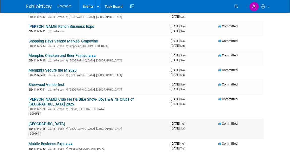
click at [54, 121] on link "[GEOGRAPHIC_DATA]" at bounding box center [46, 123] width 36 height 5
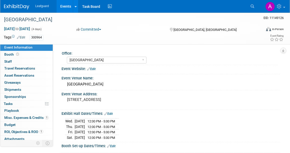
select select "[GEOGRAPHIC_DATA]"
select select "Check"
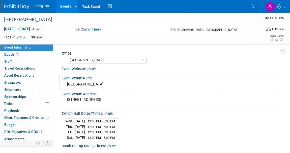
drag, startPoint x: 117, startPoint y: 84, endPoint x: 66, endPoint y: 83, distance: 51.5
click at [66, 83] on div "[GEOGRAPHIC_DATA]" at bounding box center [170, 84] width 211 height 8
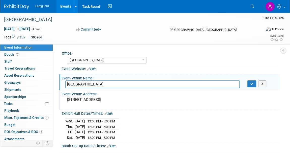
drag, startPoint x: 71, startPoint y: 83, endPoint x: 139, endPoint y: 99, distance: 70.3
click at [139, 99] on pre "[STREET_ADDRESS]" at bounding box center [107, 99] width 80 height 5
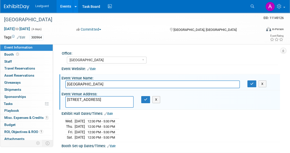
drag, startPoint x: 139, startPoint y: 99, endPoint x: 136, endPoint y: 99, distance: 3.6
click at [136, 99] on div "[STREET_ADDRESS]" at bounding box center [100, 102] width 76 height 12
drag, startPoint x: 131, startPoint y: 99, endPoint x: 61, endPoint y: 100, distance: 70.1
click at [61, 100] on div "Event Venue Address: [STREET_ADDRESS] [STREET_ADDRESS] X" at bounding box center [169, 99] width 221 height 19
